Goal: Information Seeking & Learning: Learn about a topic

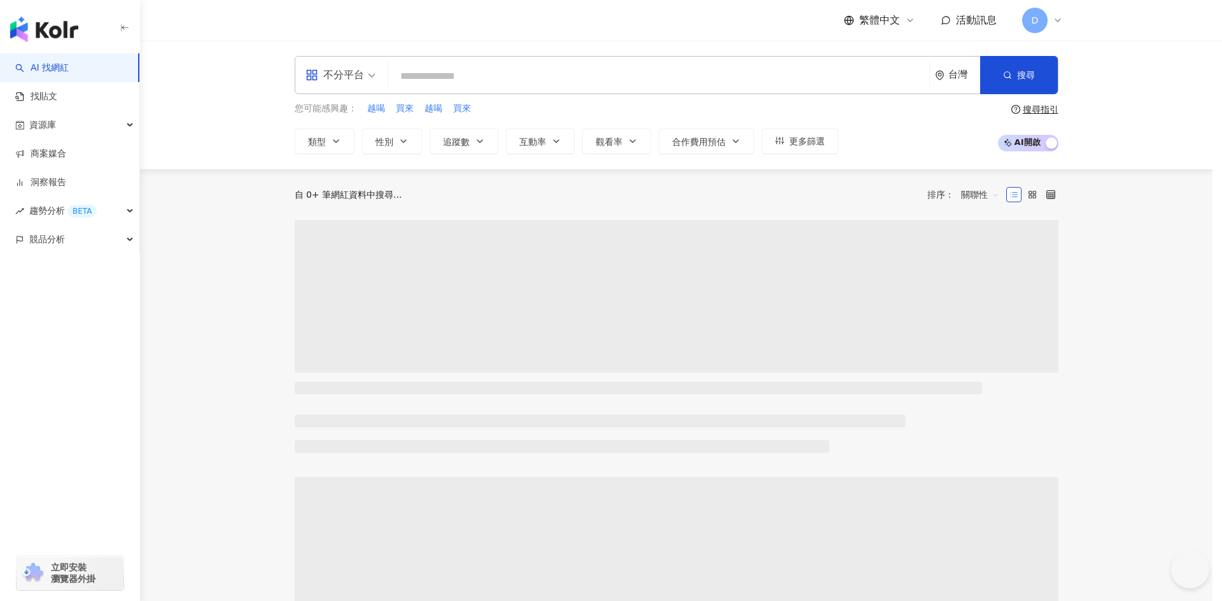
click at [359, 76] on div "重複登入通知 您的帳戶已在其他裝置登入，所以您現在所在的裝置會被自動登出 若有疑問請聯絡 Kolr。 我知道了" at bounding box center [611, 300] width 1222 height 601
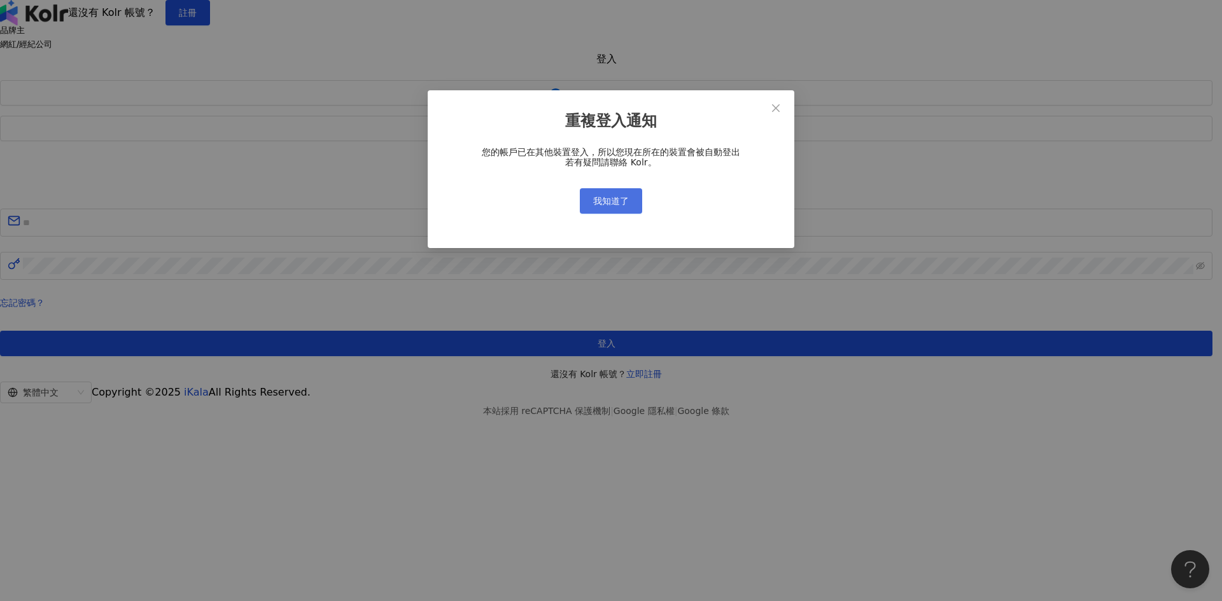
click at [628, 204] on button "我知道了" at bounding box center [611, 200] width 62 height 25
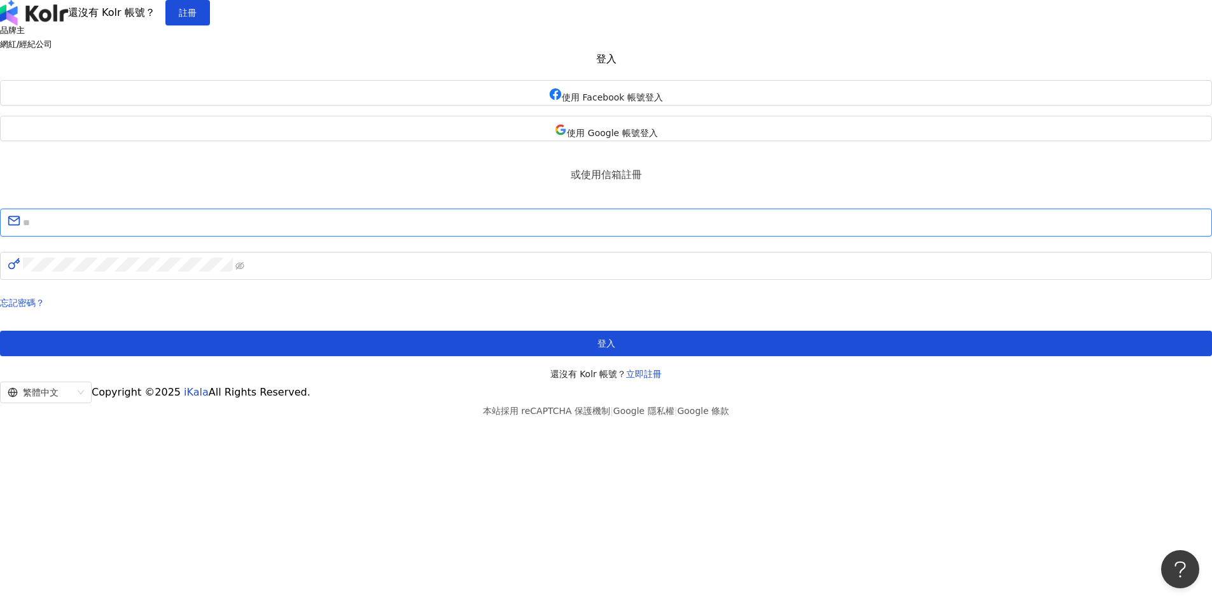
click at [608, 231] on input "text" at bounding box center [613, 222] width 1181 height 17
type input "**********"
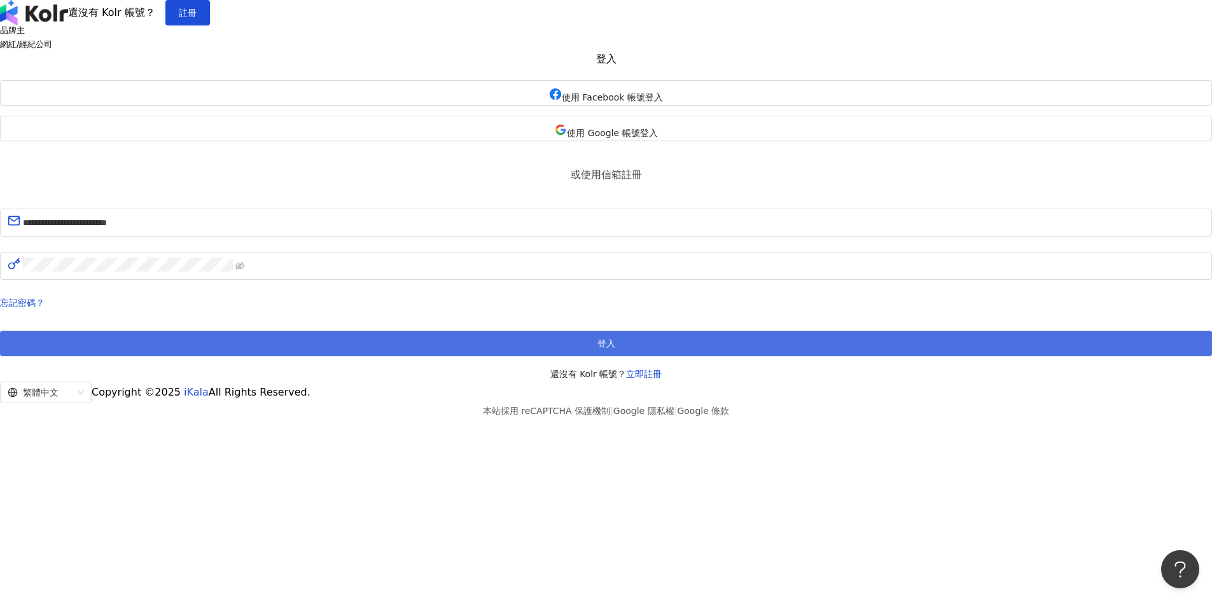
click at [582, 356] on button "登入" at bounding box center [606, 343] width 1212 height 25
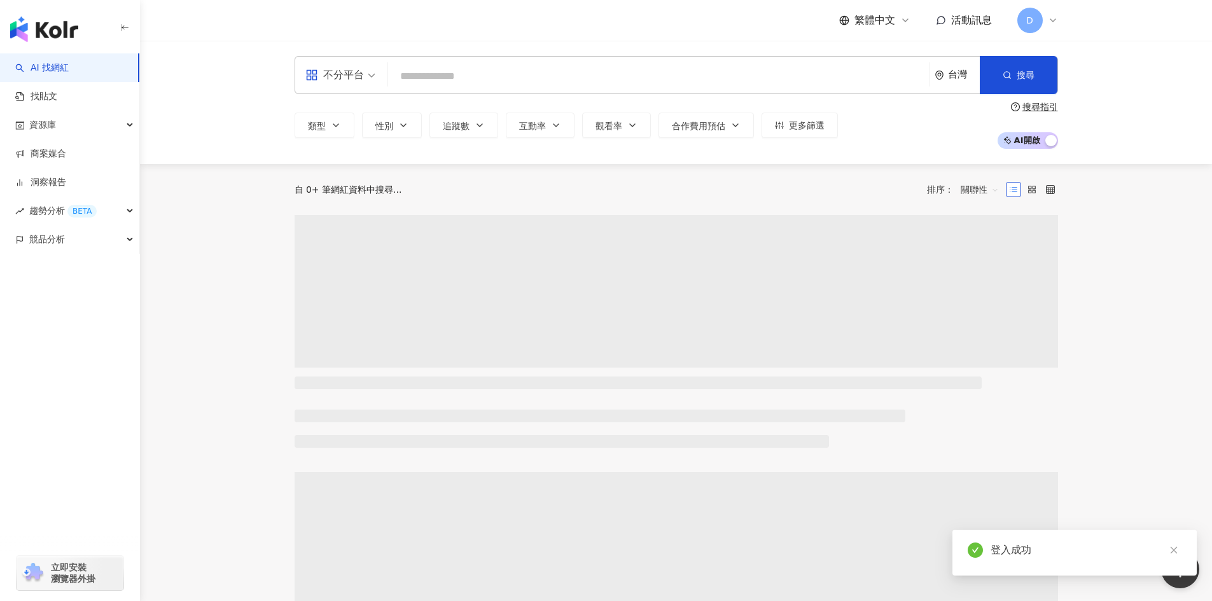
click at [334, 75] on div "不分平台" at bounding box center [334, 75] width 59 height 20
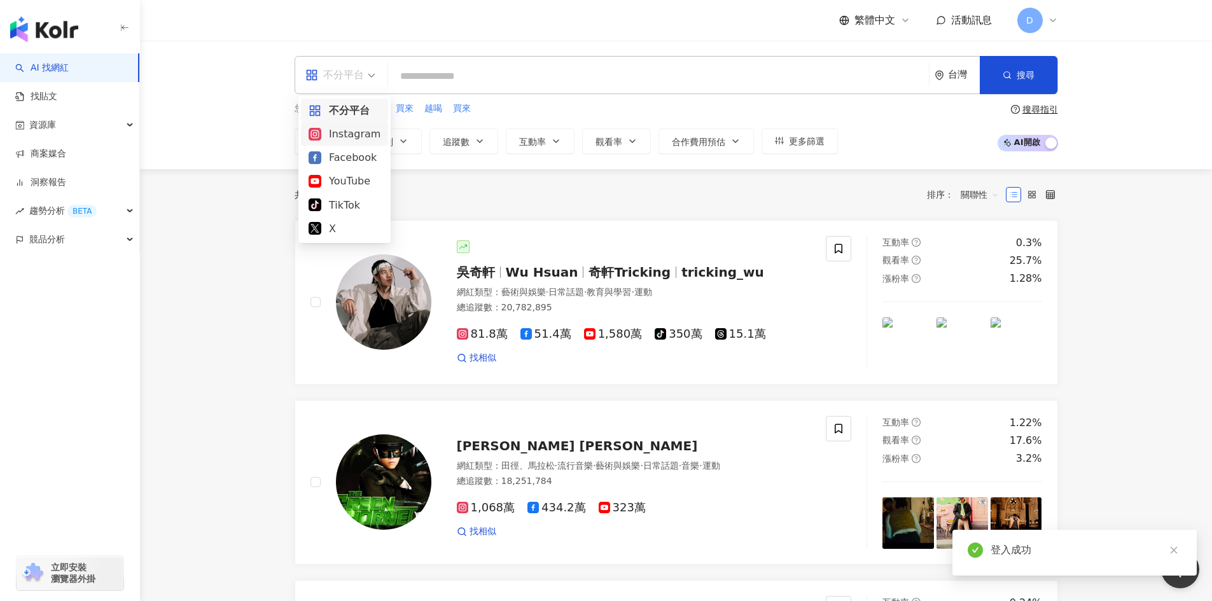
click at [334, 183] on div "YouTube" at bounding box center [345, 181] width 72 height 16
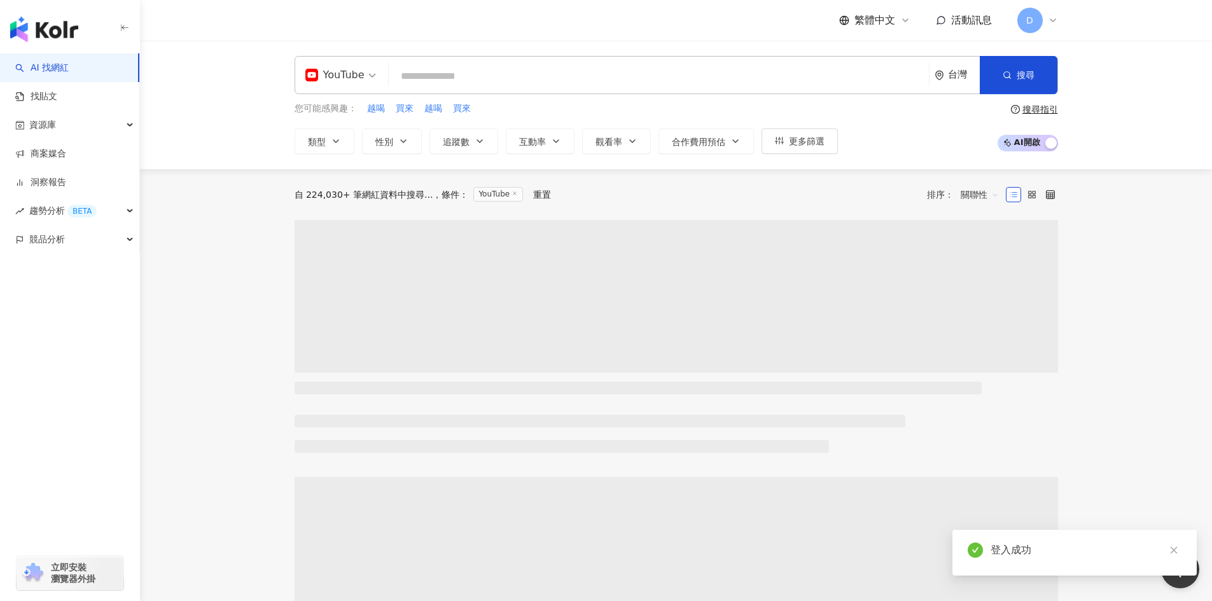
click at [454, 77] on input "search" at bounding box center [659, 76] width 530 height 24
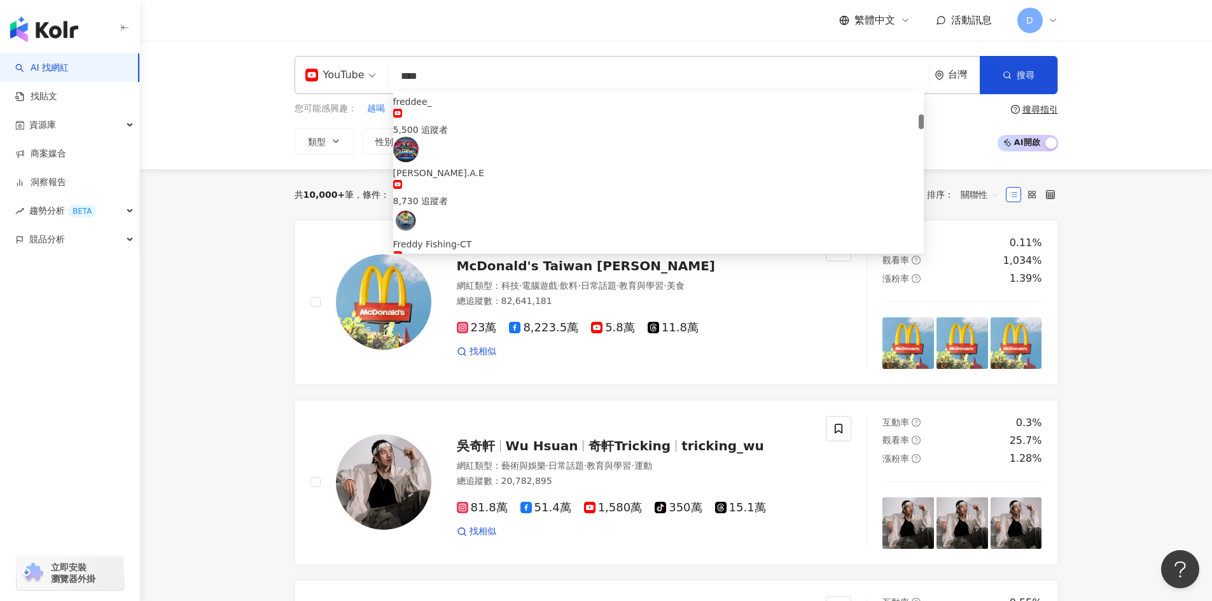
scroll to position [191, 0]
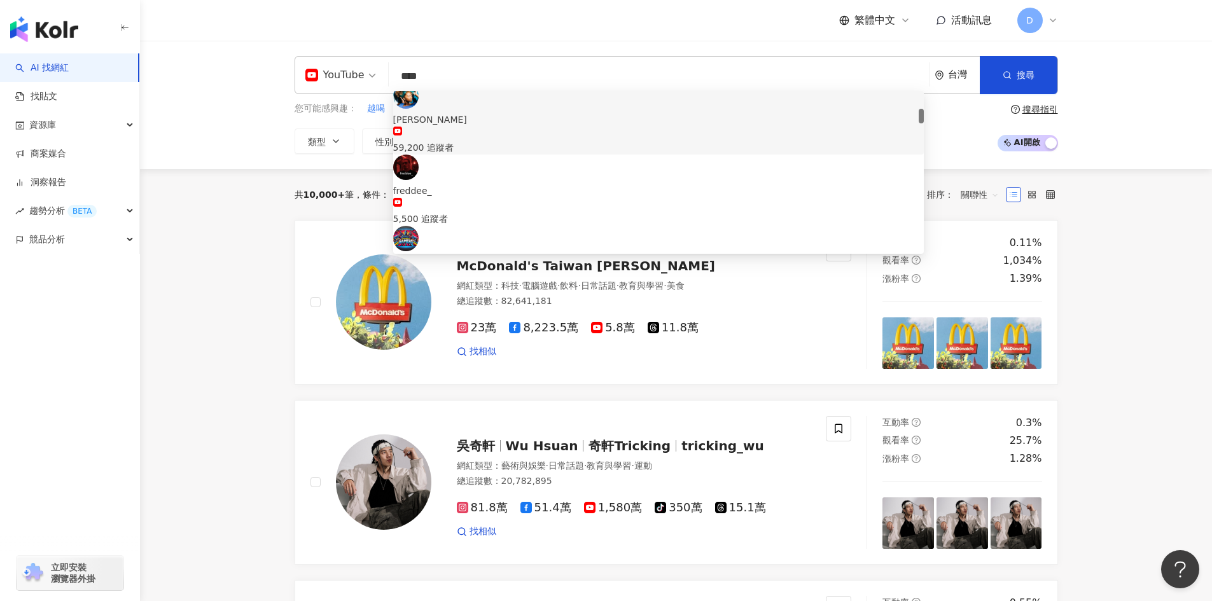
drag, startPoint x: 412, startPoint y: 81, endPoint x: 389, endPoint y: 73, distance: 24.4
click at [388, 73] on div "YouTube **** 台灣 搜尋 3cda1ce4-9b70-427f-9106-2e39e4a1562e 7afbd38a-e8c6-40ca-8d0f…" at bounding box center [676, 75] width 763 height 38
paste input "**********"
type input "**********"
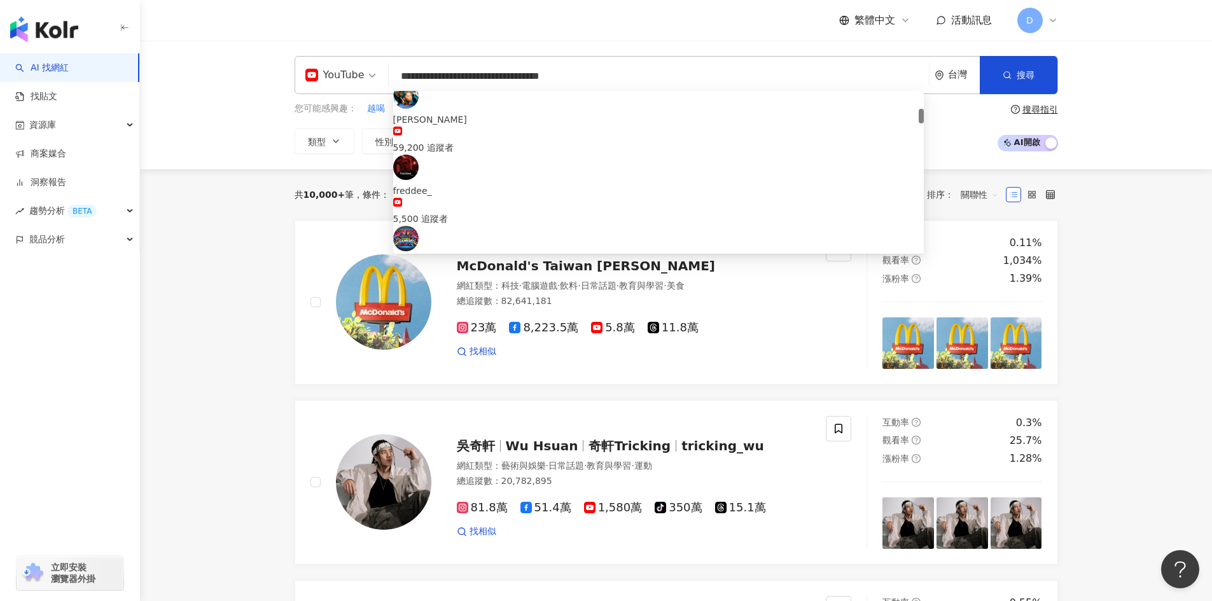
scroll to position [0, 0]
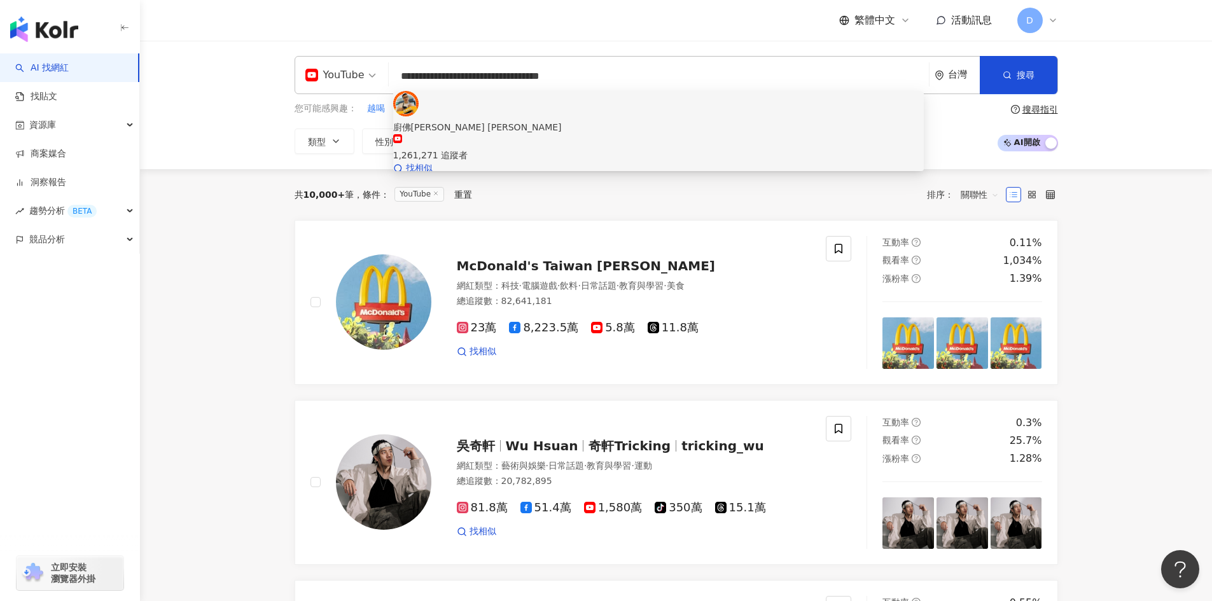
click at [491, 120] on div "廚佛[PERSON_NAME] [PERSON_NAME]" at bounding box center [658, 127] width 531 height 14
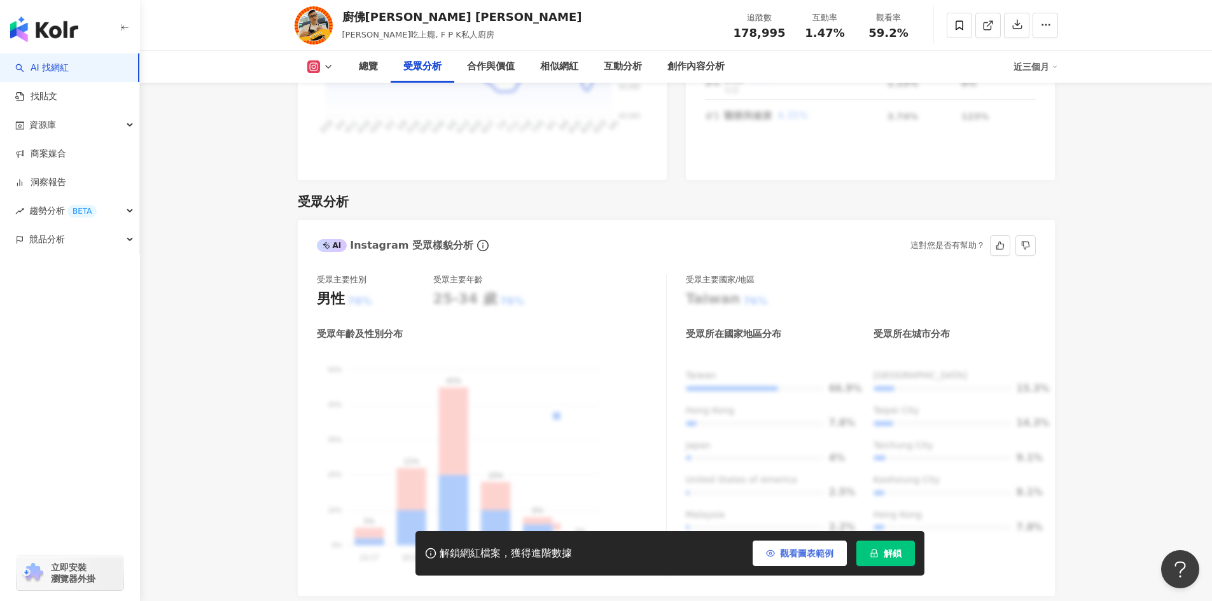
scroll to position [1082, 0]
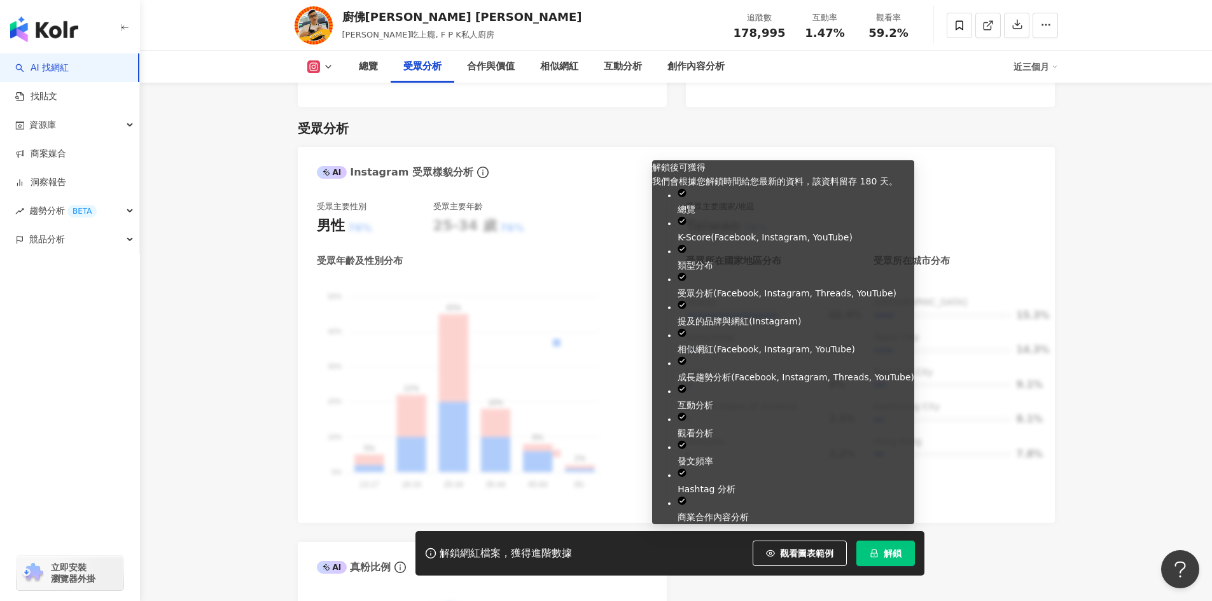
click at [881, 550] on button "解鎖" at bounding box center [885, 553] width 59 height 25
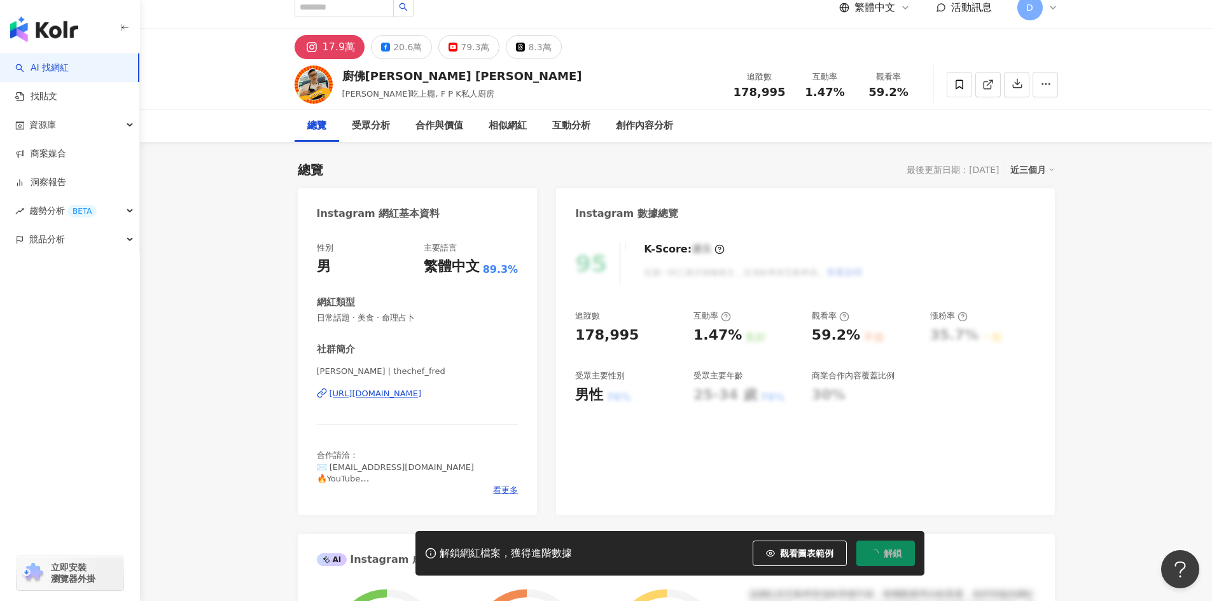
scroll to position [0, 0]
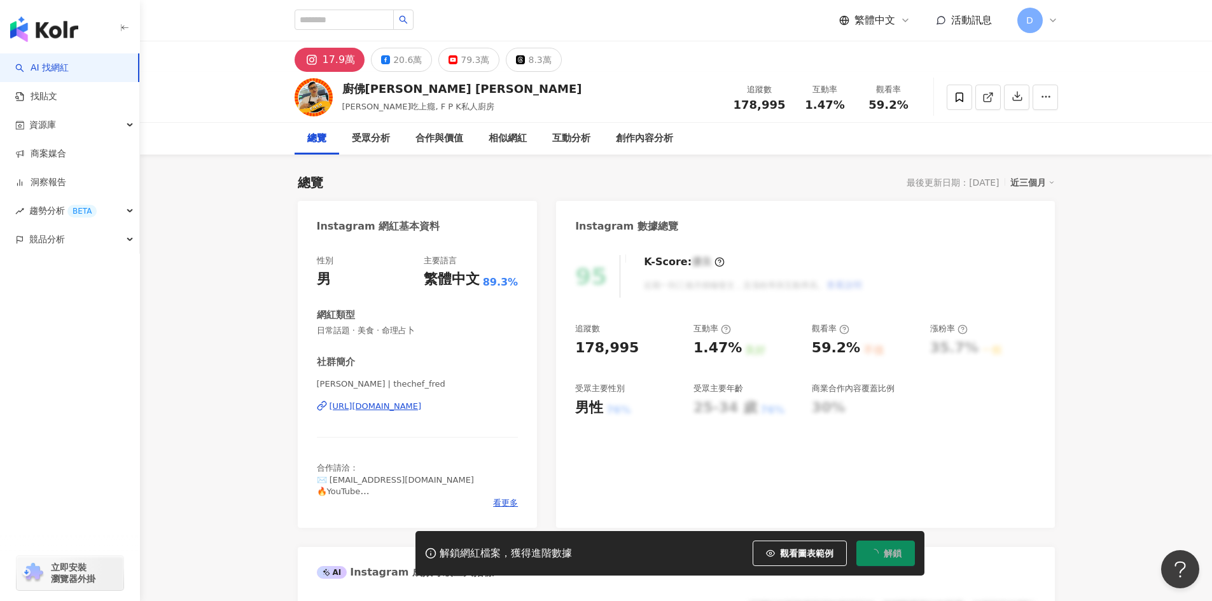
click at [465, 57] on div "17.9萬 20.6萬 79.3萬 8.3萬" at bounding box center [676, 56] width 814 height 31
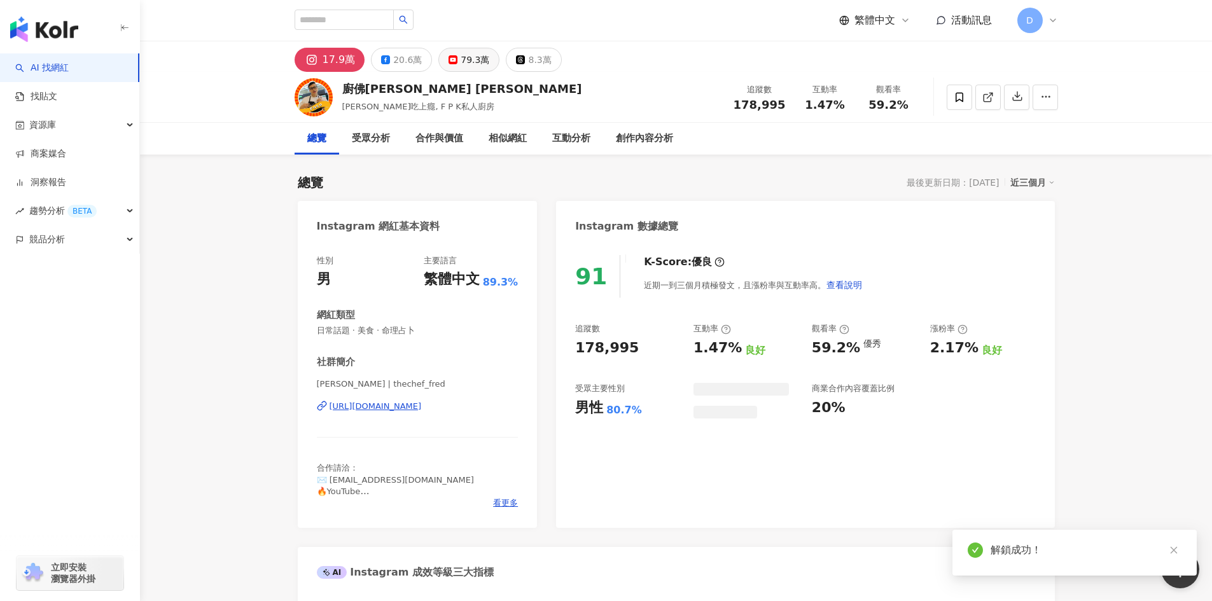
click at [461, 59] on div "79.3萬" at bounding box center [475, 60] width 29 height 18
click at [469, 66] on div "79.3萬" at bounding box center [475, 60] width 29 height 18
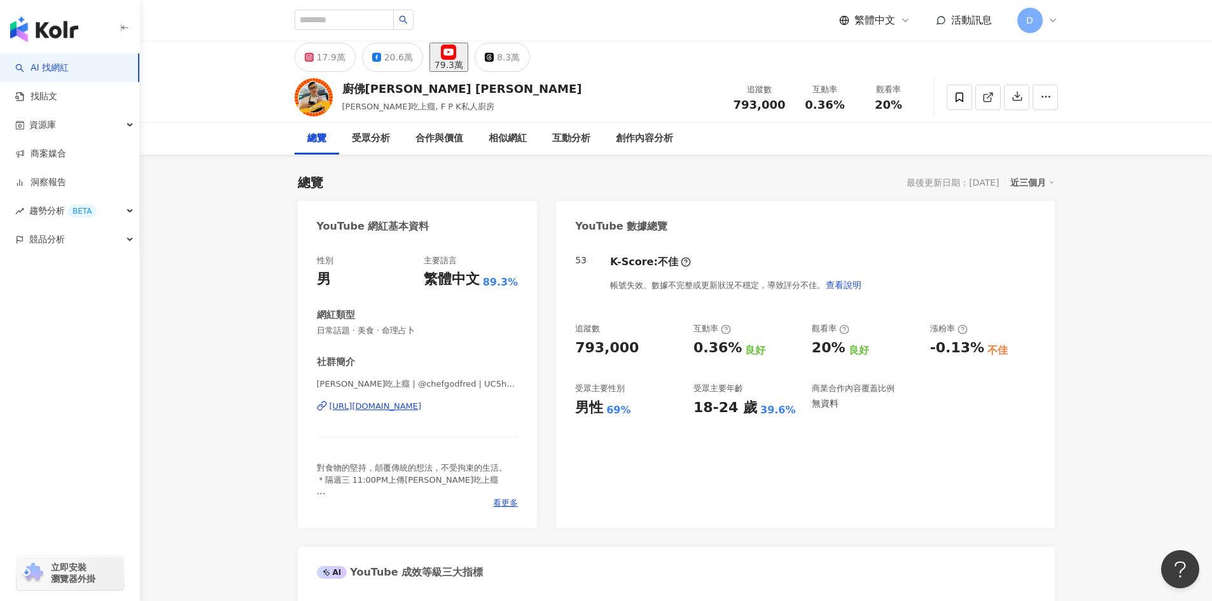
scroll to position [191, 0]
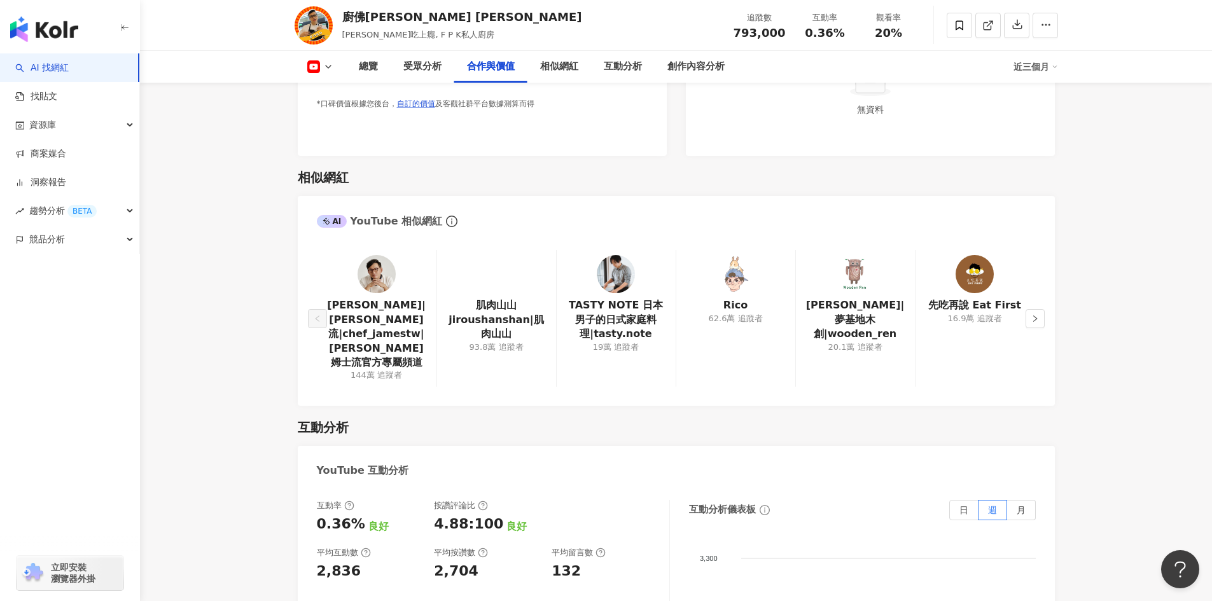
scroll to position [1718, 0]
